Goal: Task Accomplishment & Management: Manage account settings

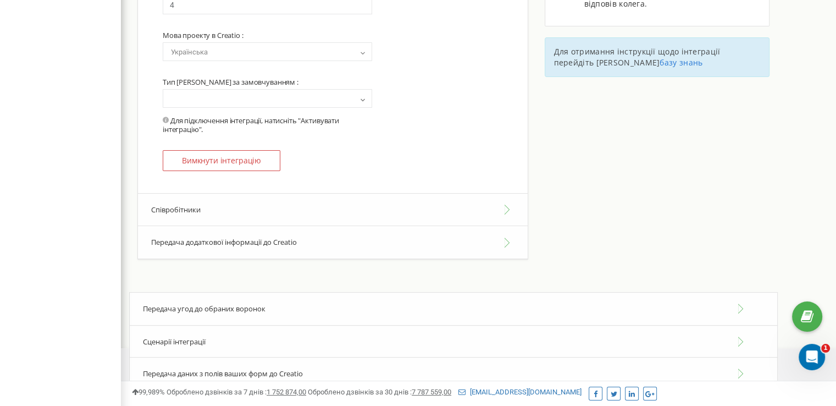
scroll to position [330, 0]
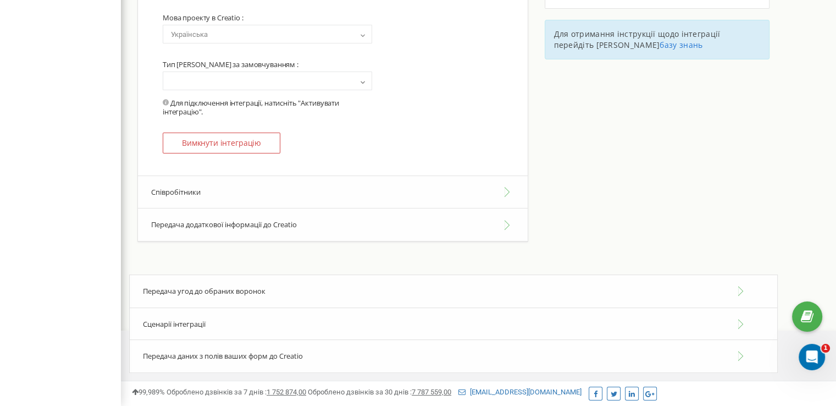
click at [268, 191] on button "Співробітники" at bounding box center [333, 192] width 390 height 34
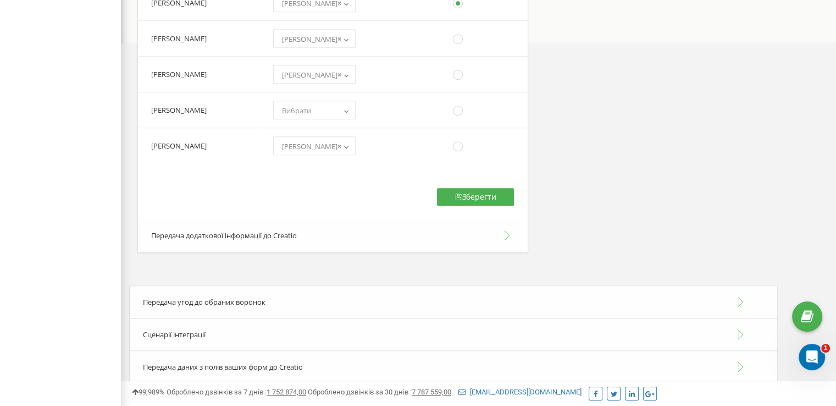
scroll to position [627, 0]
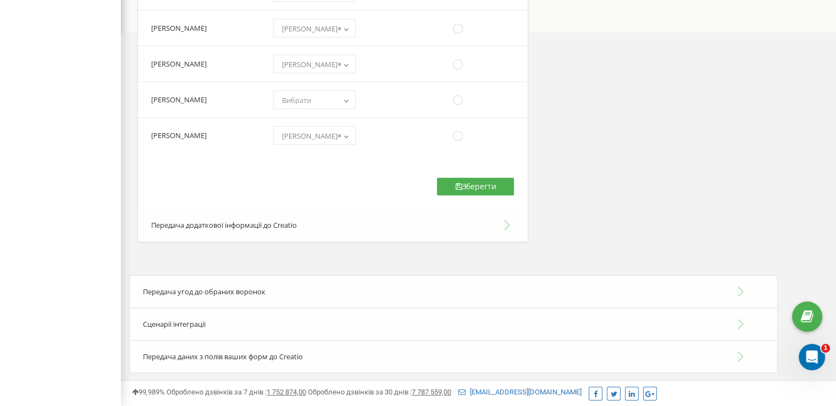
click at [269, 321] on div "Сценарії інтеграції" at bounding box center [453, 324] width 649 height 34
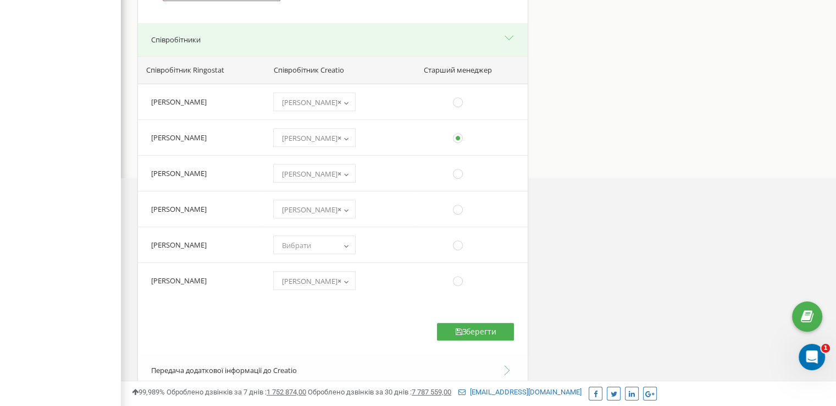
scroll to position [352, 0]
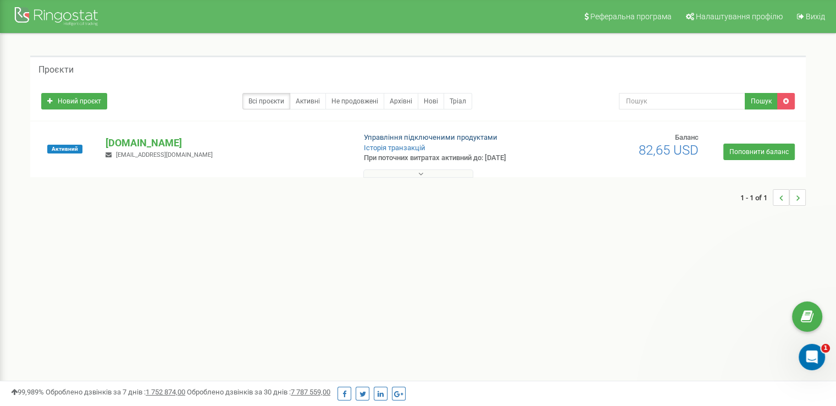
click at [401, 131] on div "Активний [DOMAIN_NAME] [EMAIL_ADDRESS][DOMAIN_NAME] Управління підключеними про…" at bounding box center [418, 149] width 776 height 56
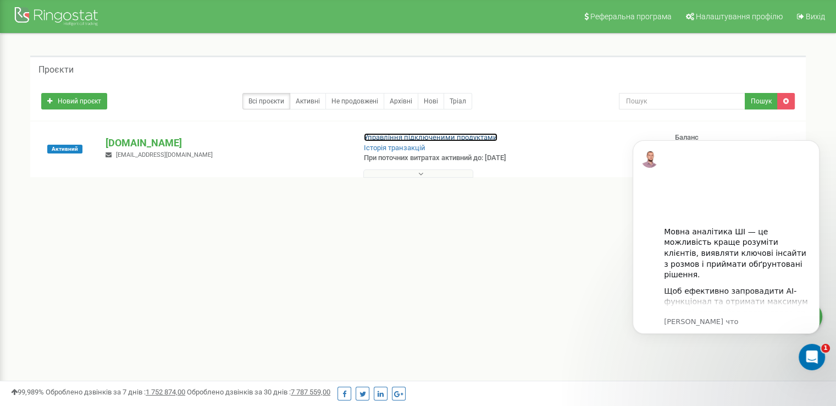
click at [400, 137] on link "Управління підключеними продуктами" at bounding box center [431, 137] width 134 height 8
